Goal: Task Accomplishment & Management: Complete application form

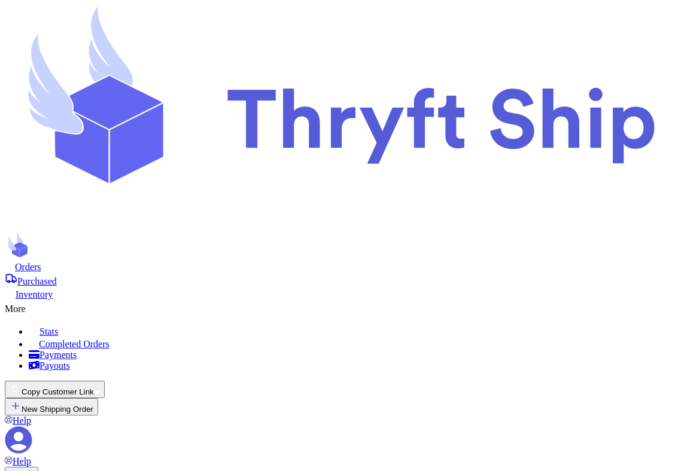
select select "paid"
select select "unpaid"
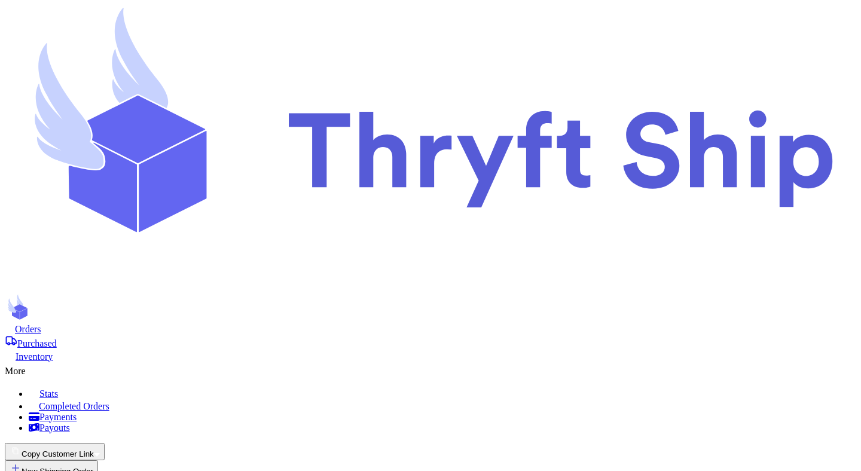
type input "item 3"
select select "unpaid"
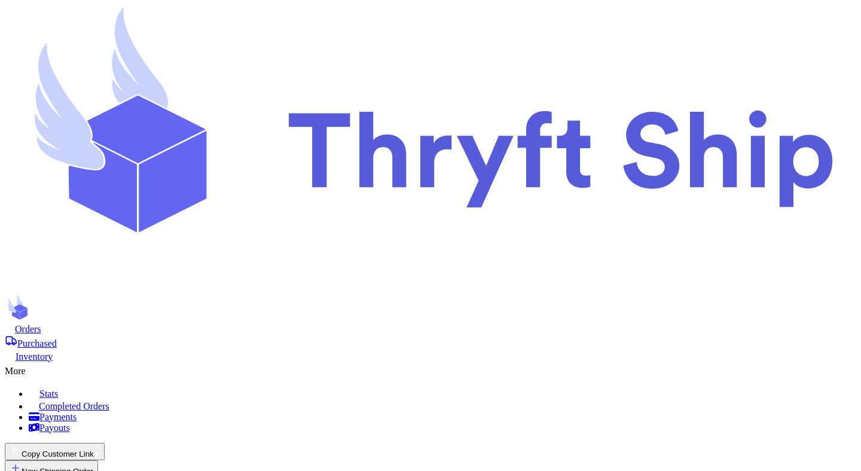
type input "another one"
select select "unpaid"
type input "item 10"
type input "1"
select select "paid"
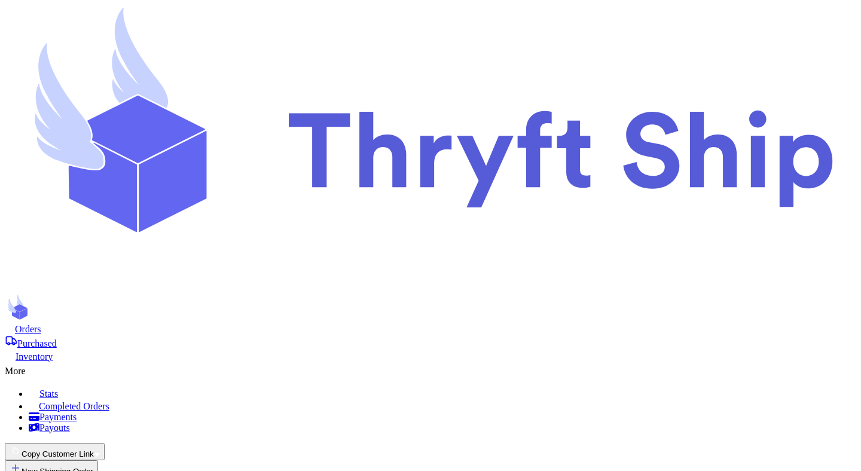
type input "1"
type input "8"
type input "10"
type input "20"
type input "30"
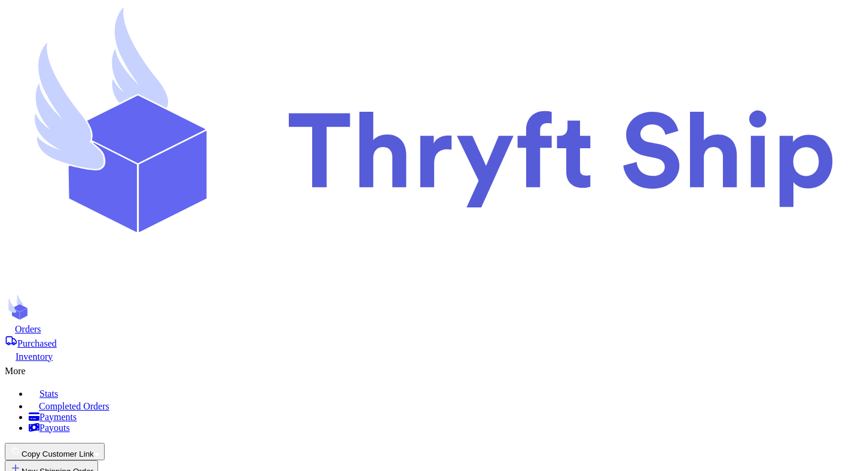
type input "20"
type input "50"
select select "unpaid"
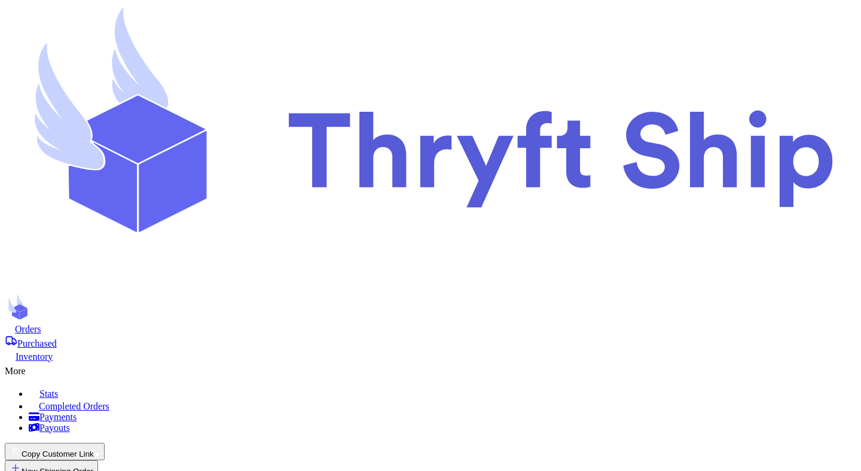
select select "unpaid"
type input "item 1"
select select "paid"
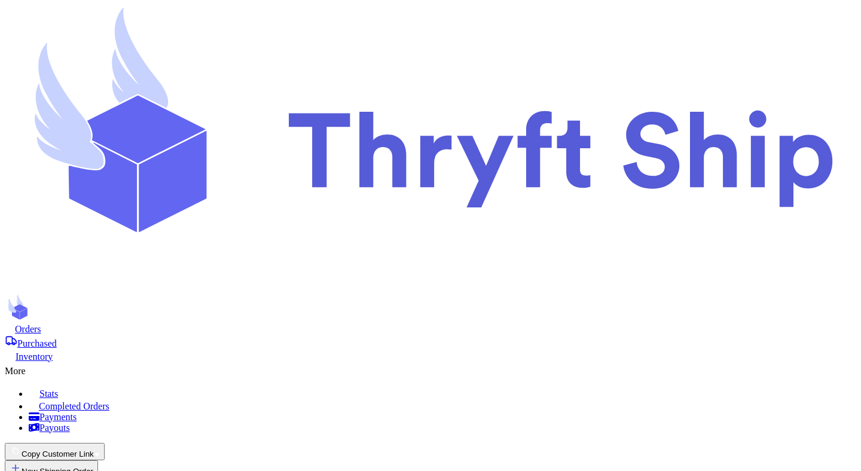
type input "item 2"
select select "paid"
type input "item 3"
type input "item 4"
select select "unpaid"
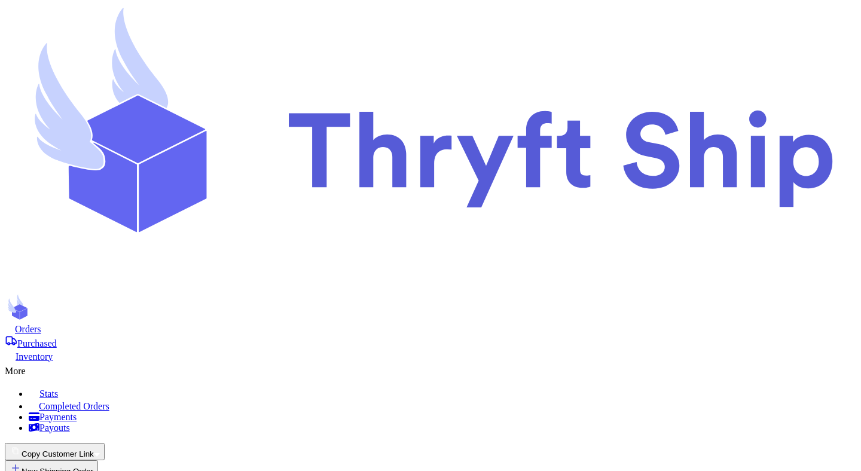
type input "0"
type input "100"
type input "40"
type input "Item 5"
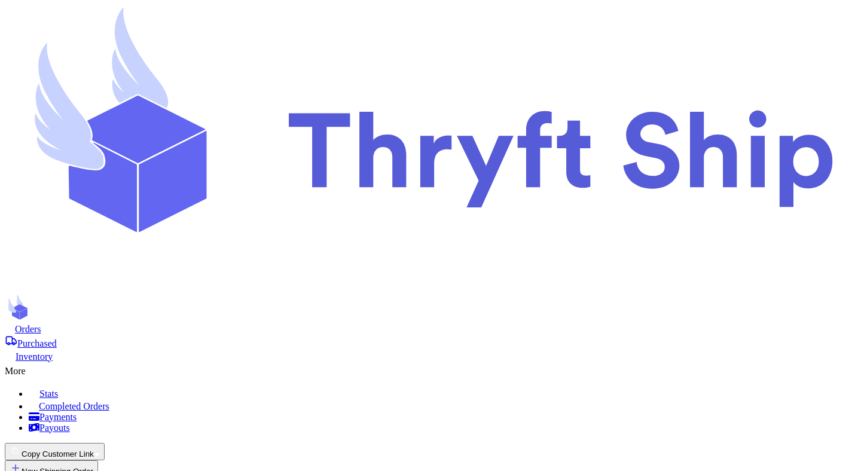
type input "item 3"
select select "unpaid"
type input "another one"
select select "unpaid"
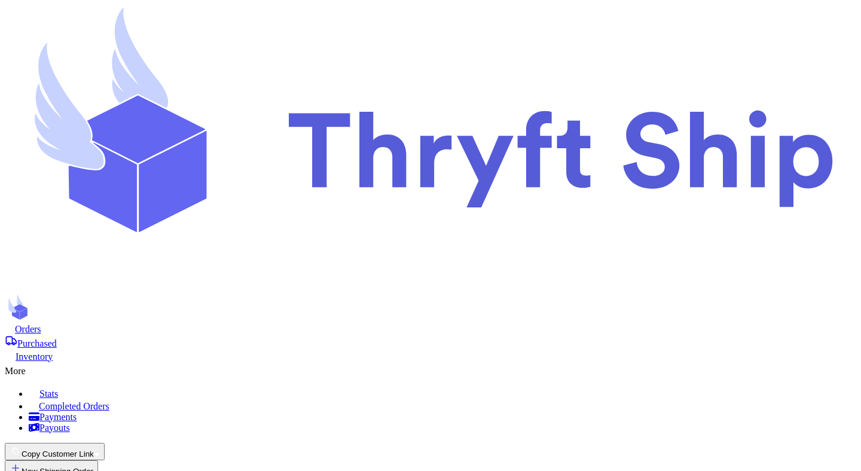
type input "item 10"
type input "1"
select select "paid"
type input "1"
type input "8"
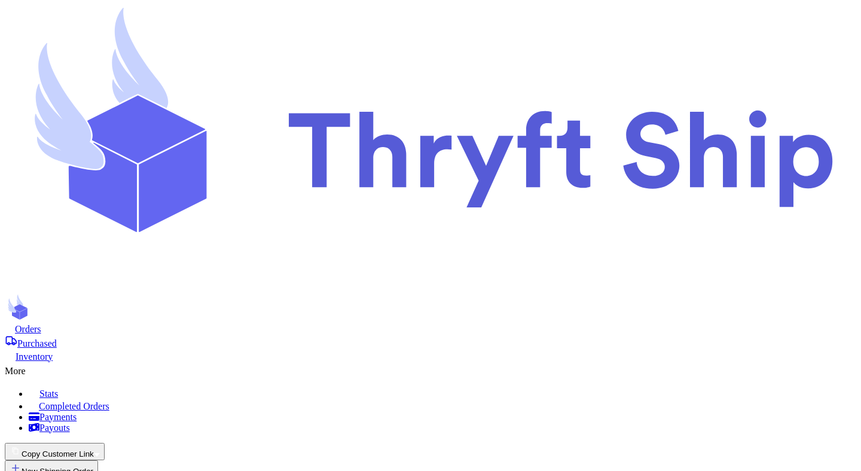
type input "10"
type input "20"
type input "30"
type input "20"
type input "50"
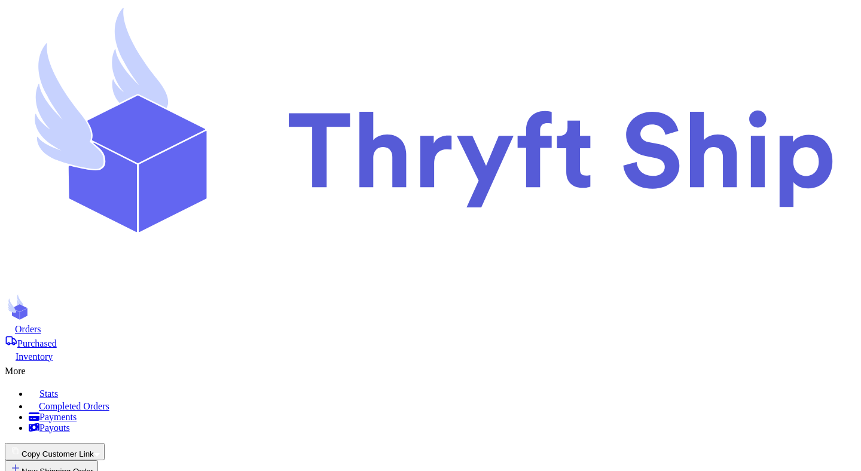
type input "2"
select select "unpaid"
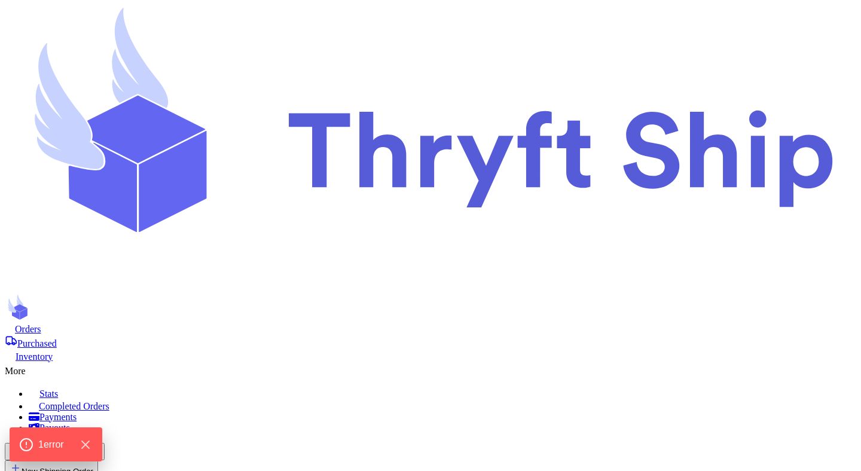
scroll to position [175, 0]
